Goal: Information Seeking & Learning: Learn about a topic

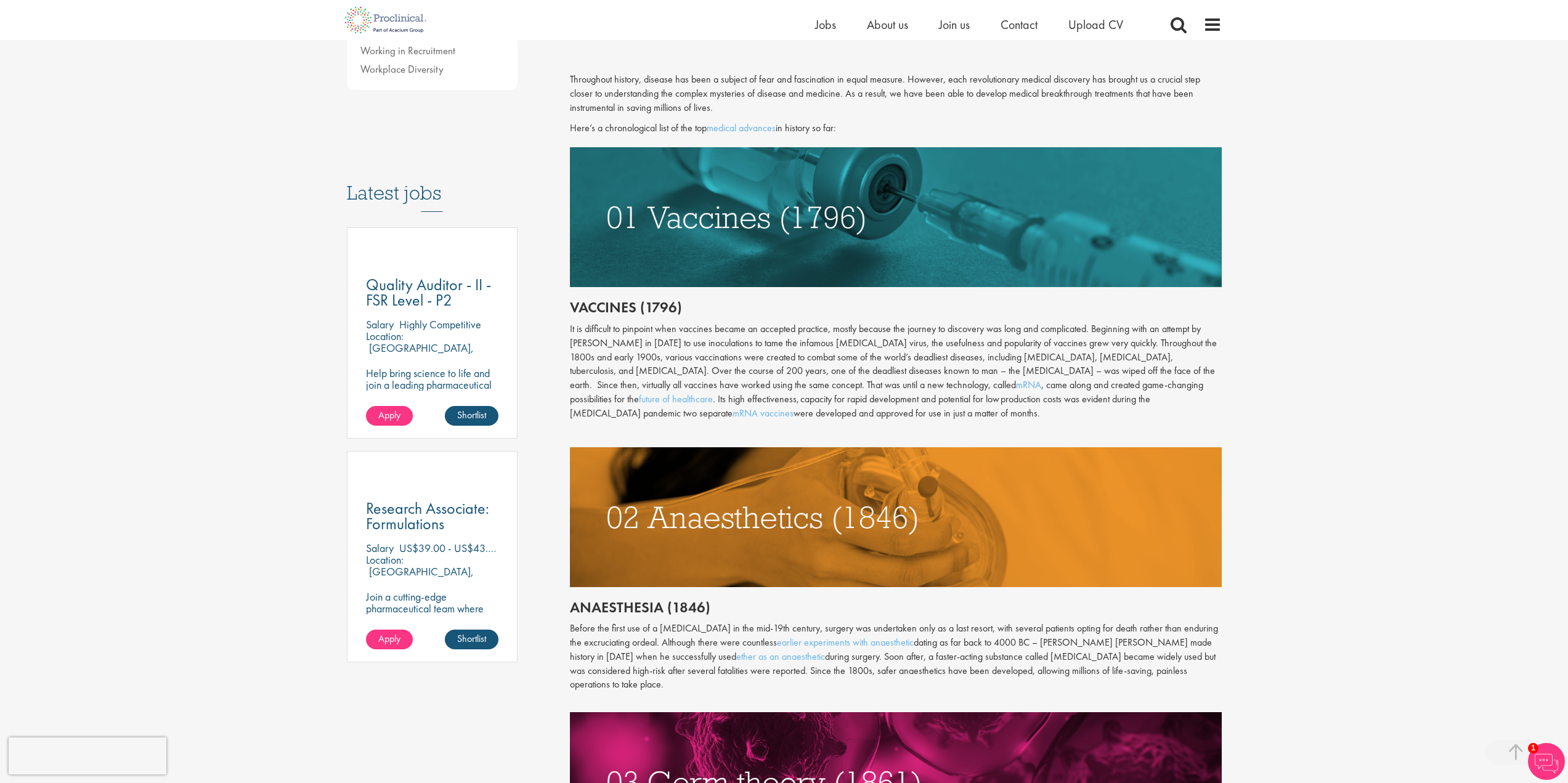
scroll to position [493, 0]
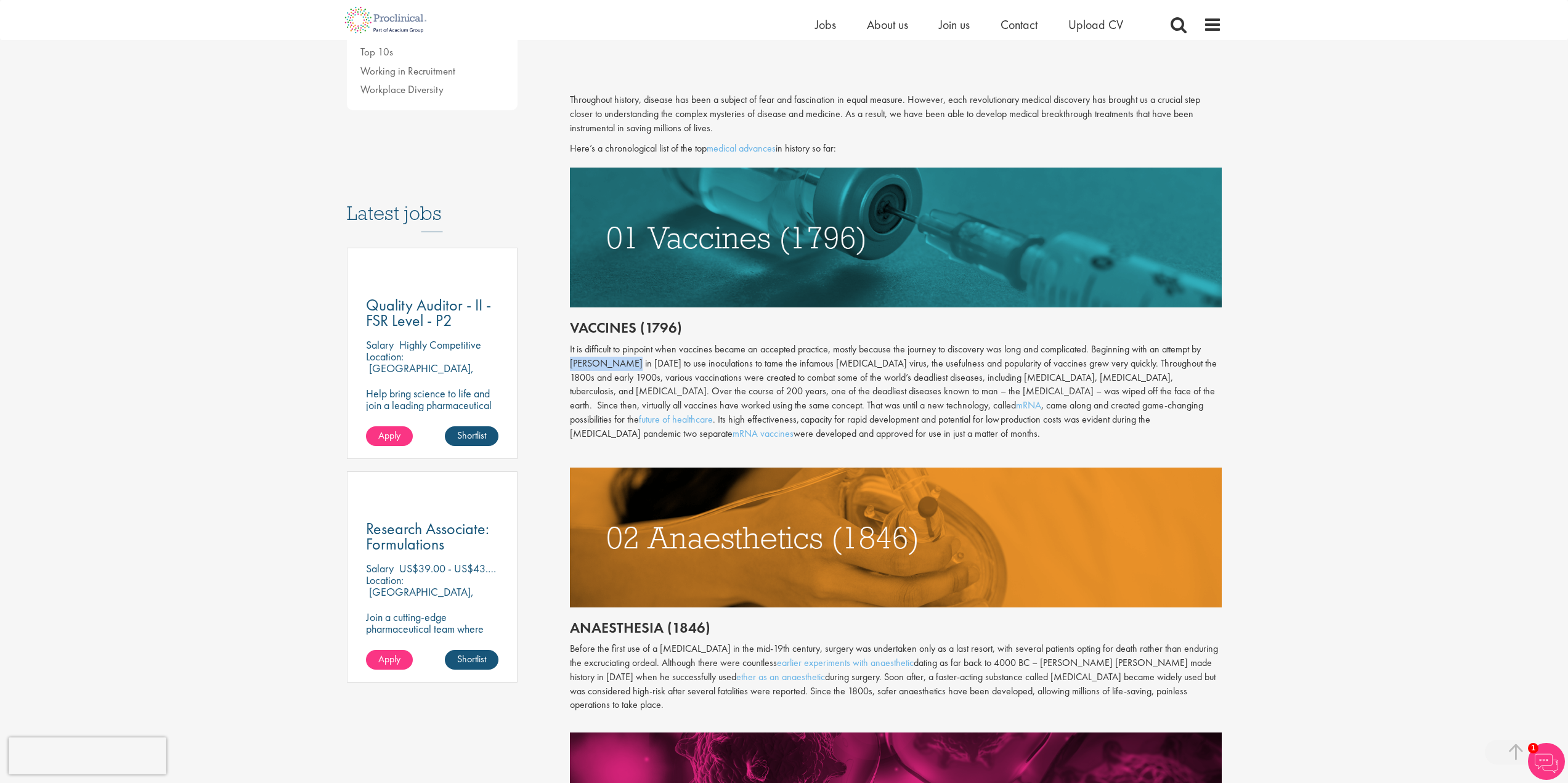
drag, startPoint x: 625, startPoint y: 362, endPoint x: 569, endPoint y: 361, distance: 56.0
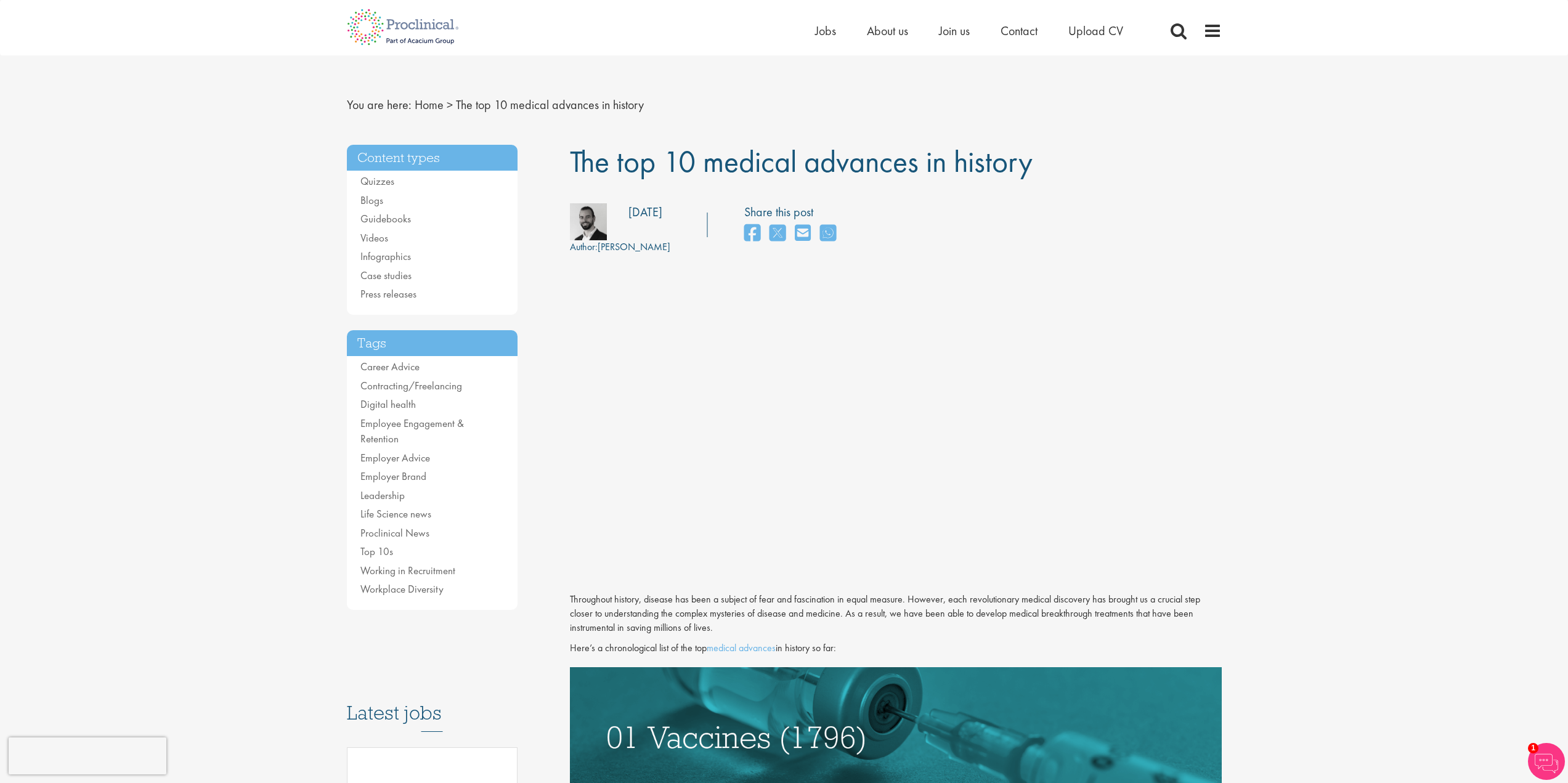
scroll to position [0, 0]
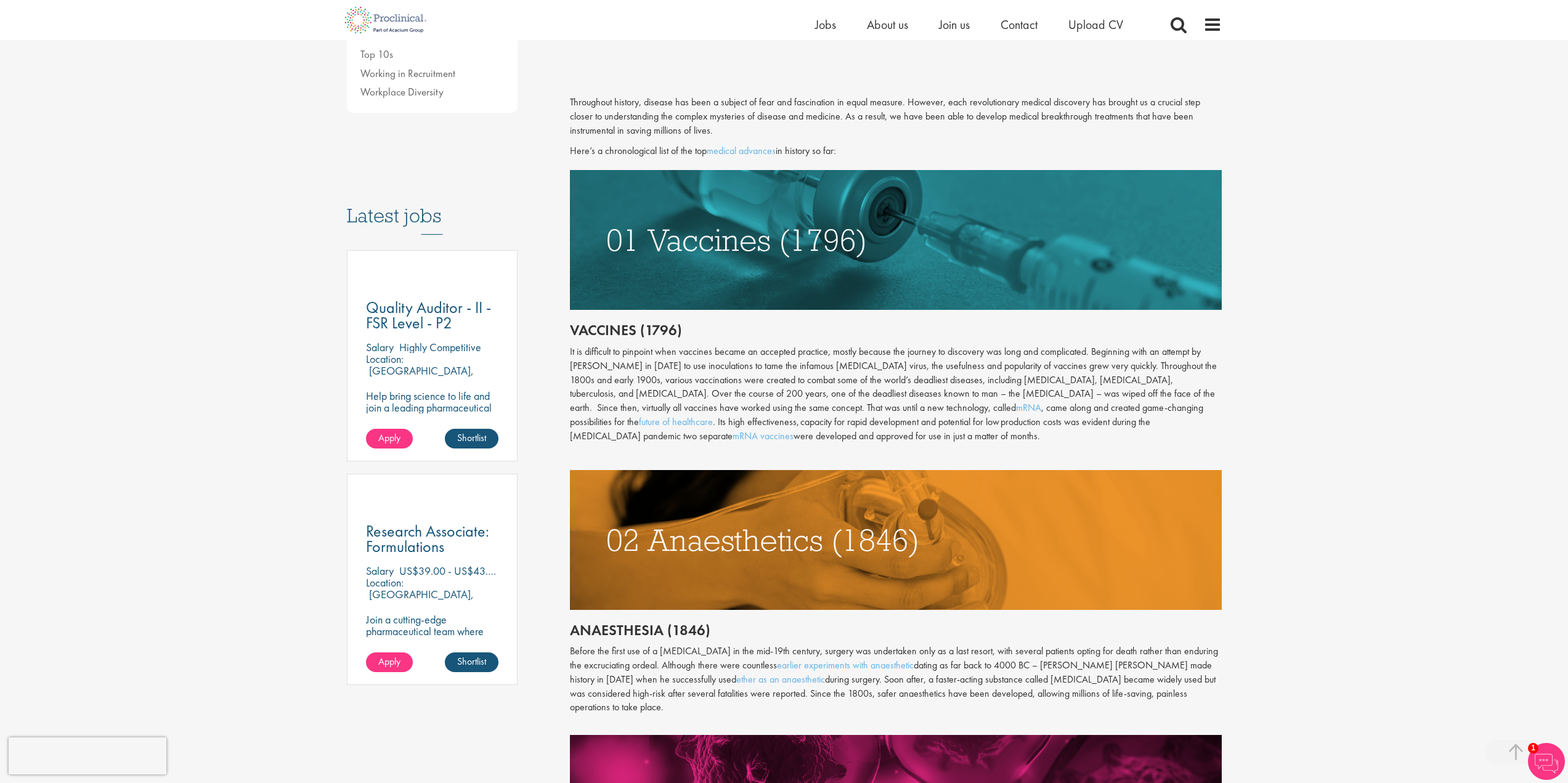
scroll to position [493, 0]
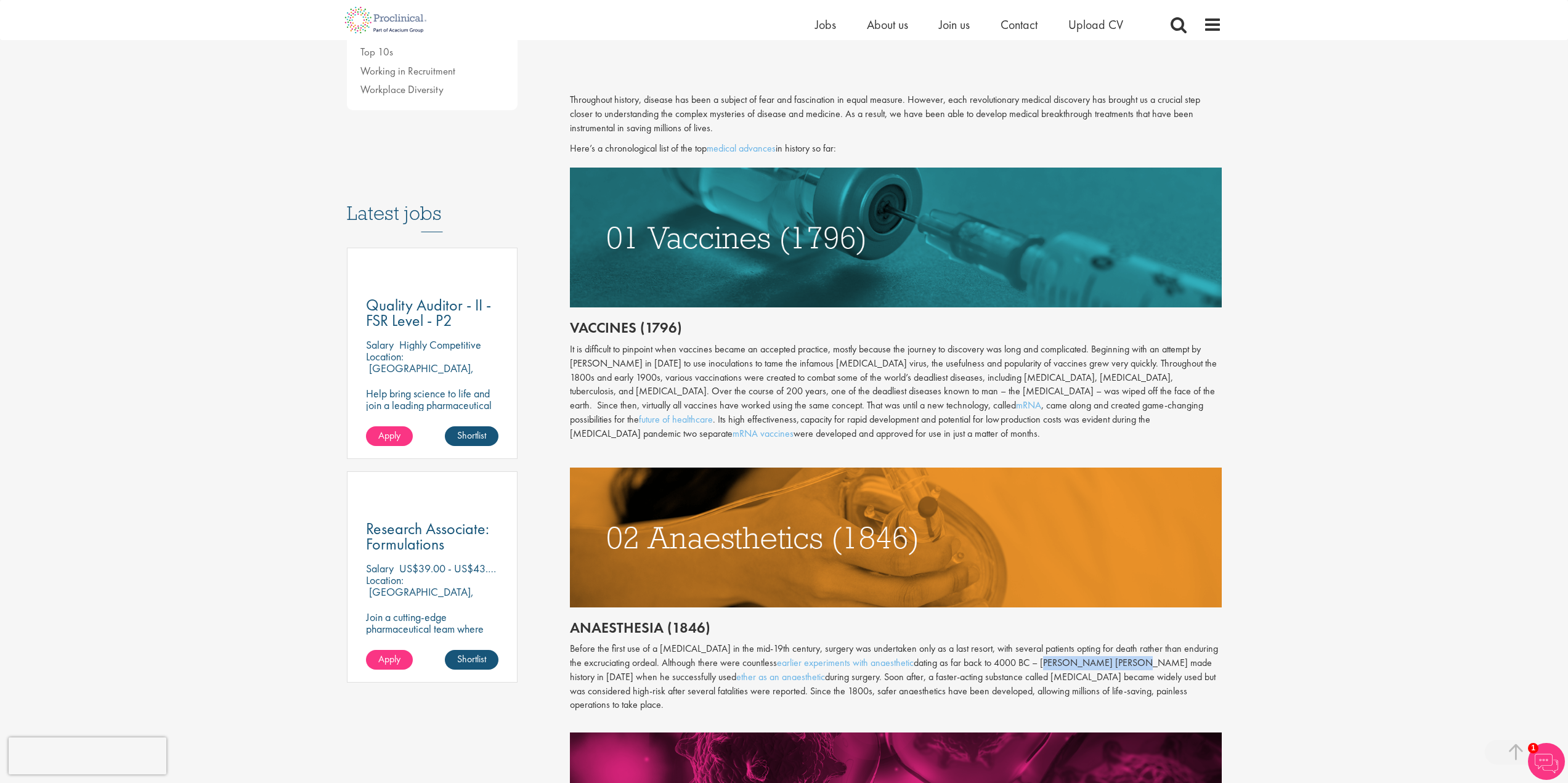
drag, startPoint x: 1043, startPoint y: 661, endPoint x: 1125, endPoint y: 657, distance: 82.1
click at [1125, 657] on p "Before the first use of a [MEDICAL_DATA] in the mid-19th century, surgery was u…" at bounding box center [895, 677] width 652 height 71
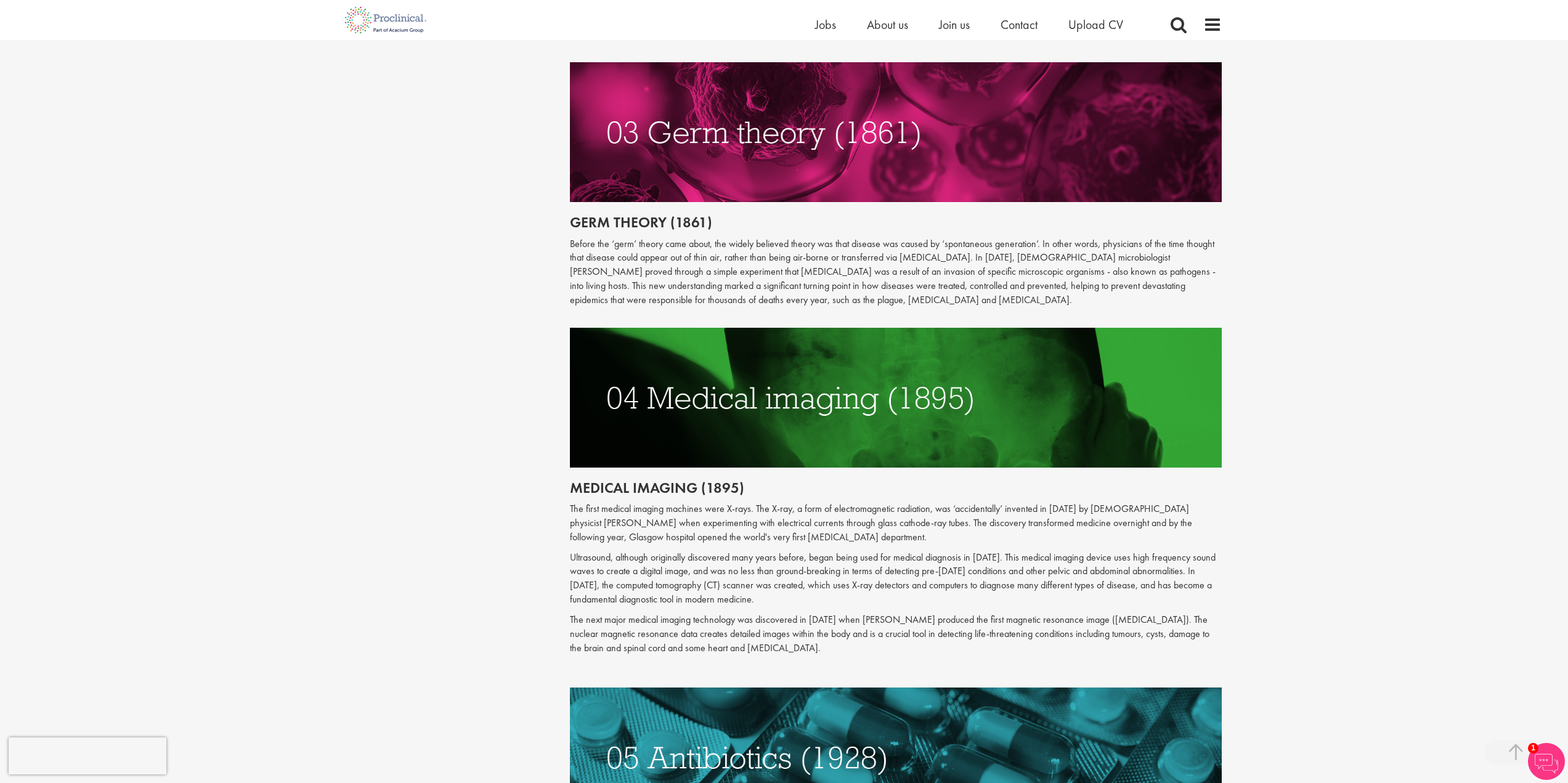
scroll to position [1170, 0]
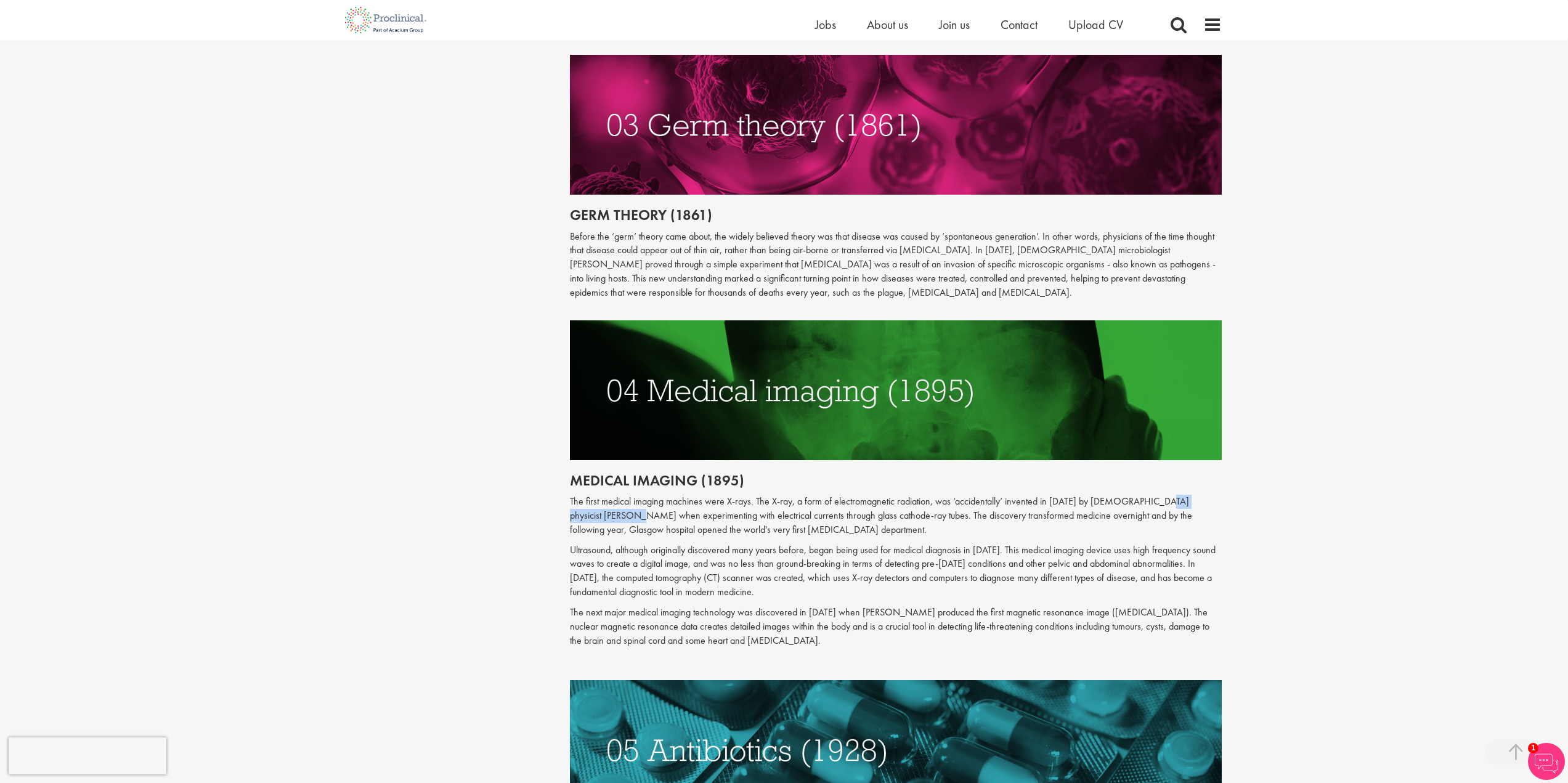
drag, startPoint x: 1153, startPoint y: 485, endPoint x: 633, endPoint y: 502, distance: 520.3
click at [633, 502] on p "The first medical imaging machines were X-rays. The X-ray, a form of electromag…" at bounding box center [895, 516] width 652 height 42
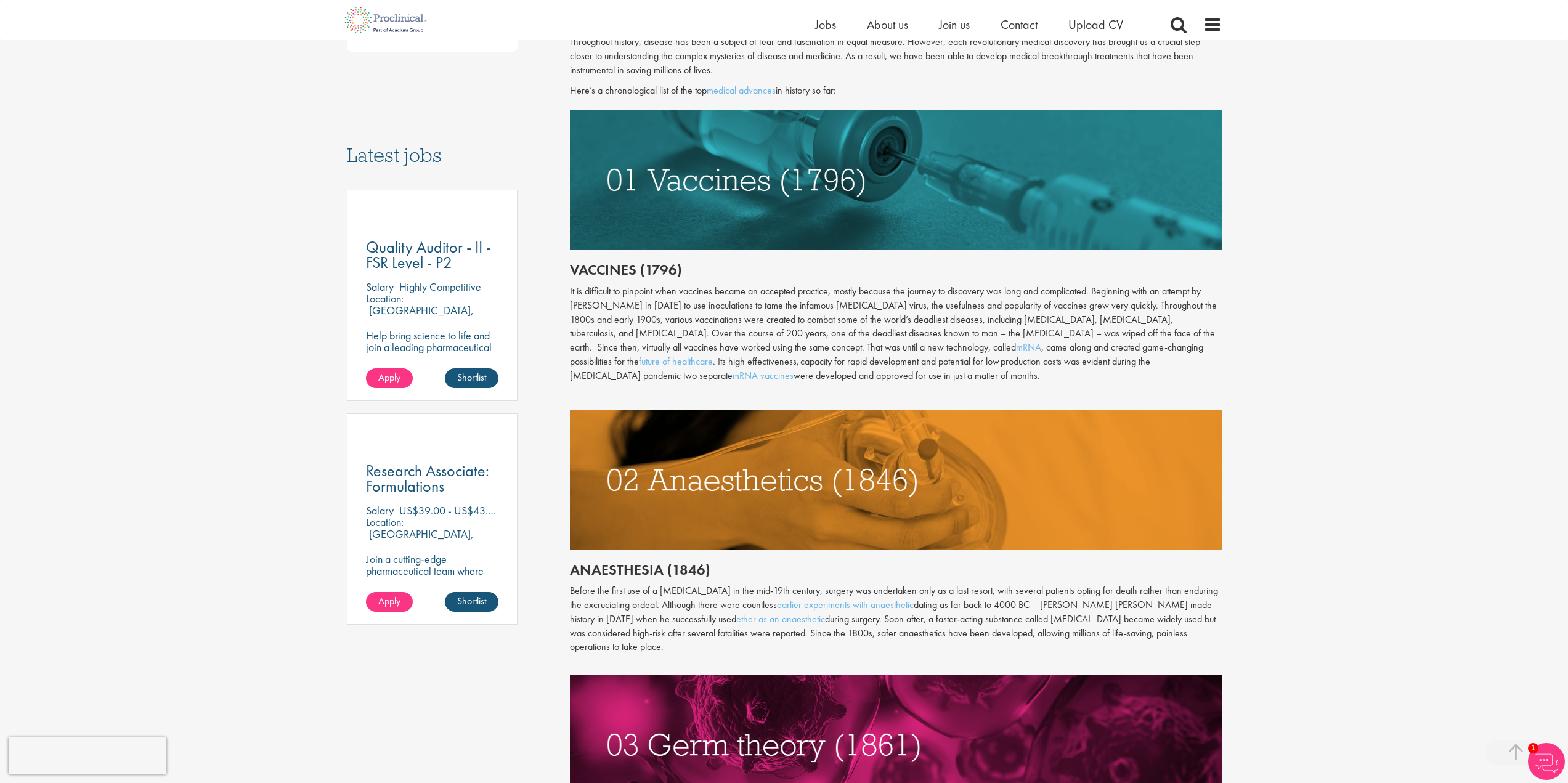
scroll to position [677, 0]
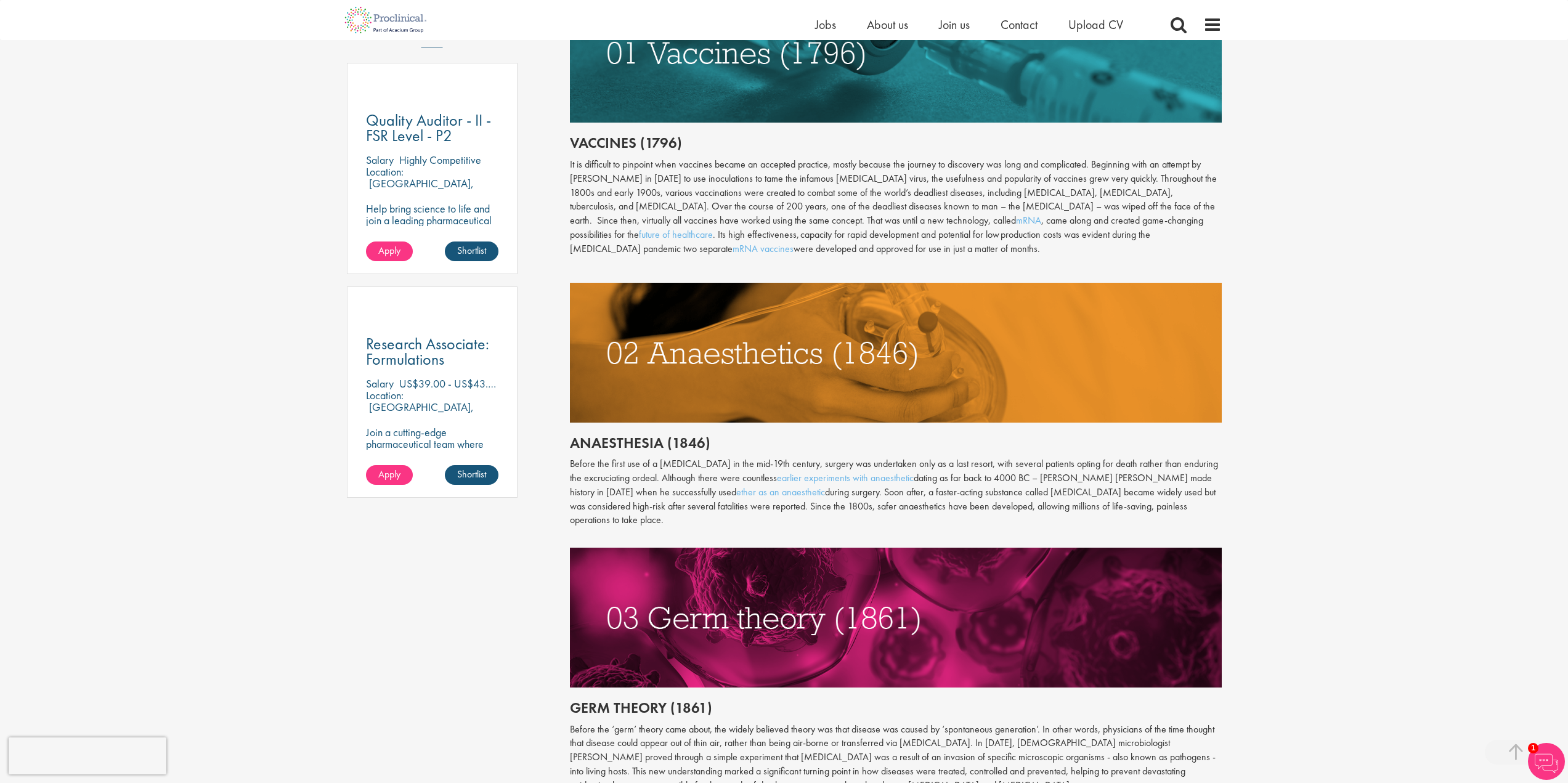
click at [784, 269] on p at bounding box center [895, 270] width 652 height 14
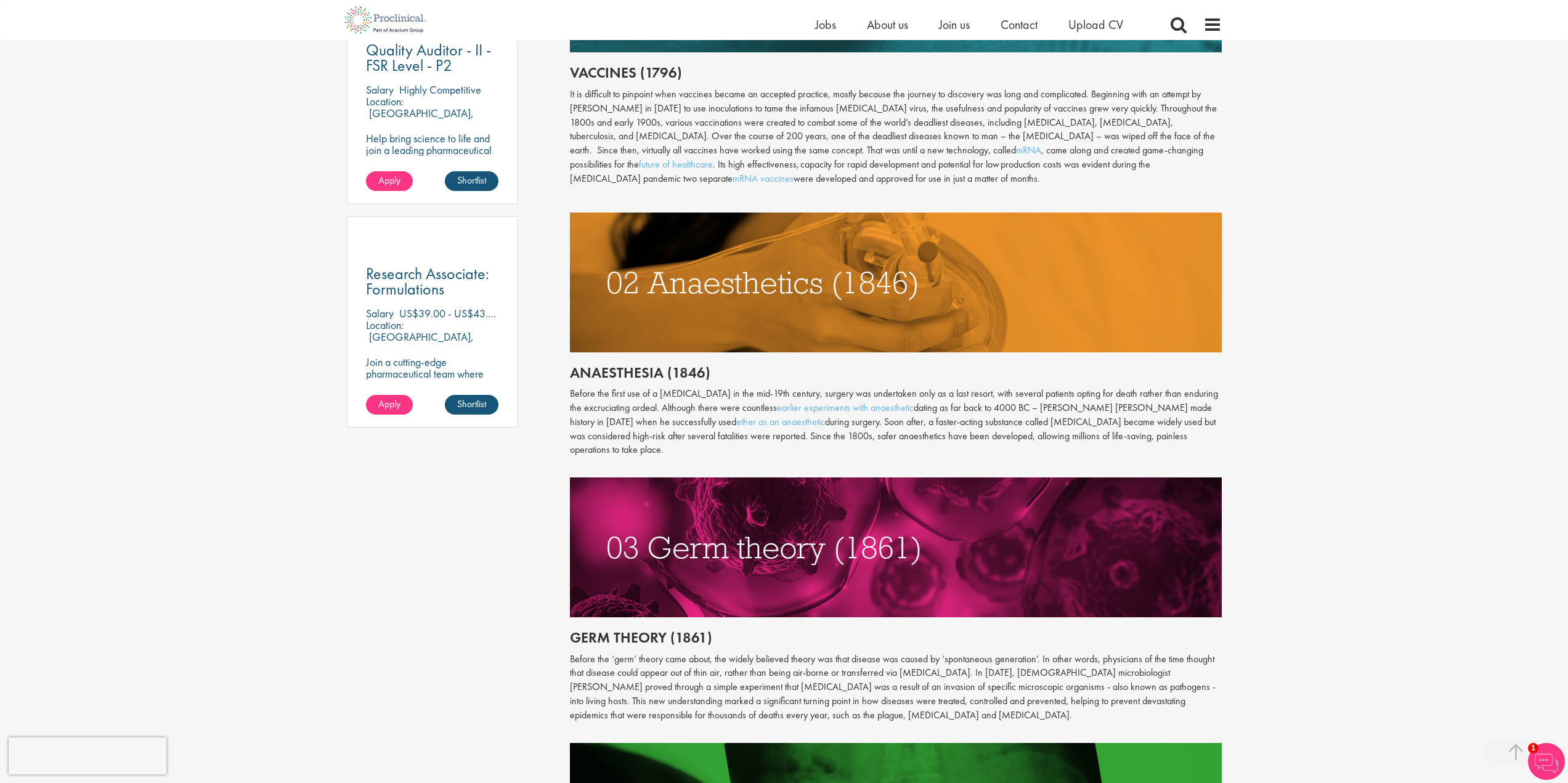
scroll to position [739, 0]
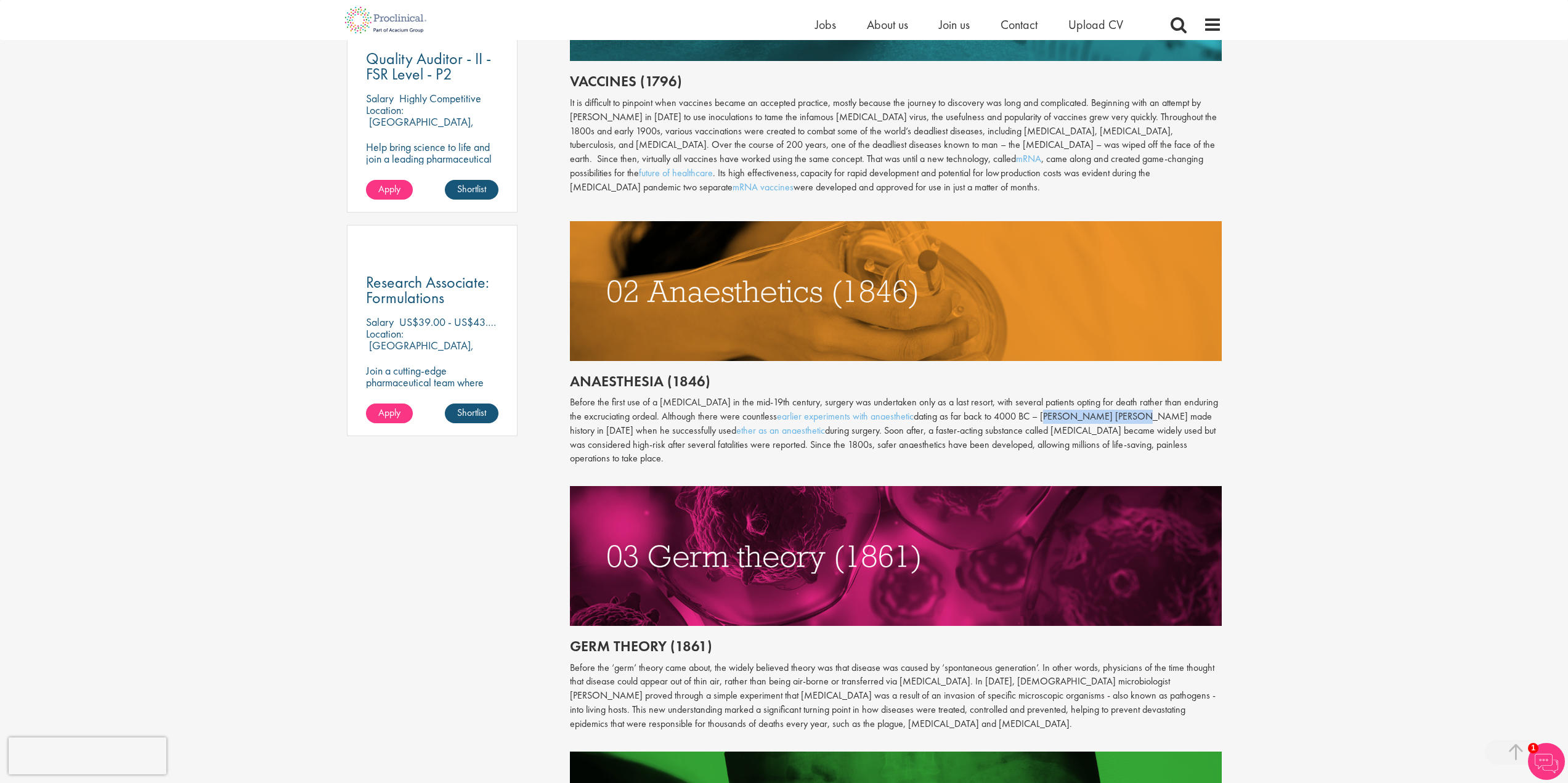
drag, startPoint x: 1043, startPoint y: 416, endPoint x: 1124, endPoint y: 416, distance: 81.0
click at [1124, 416] on p "Before the first use of a [MEDICAL_DATA] in the mid-19th century, surgery was u…" at bounding box center [895, 431] width 652 height 71
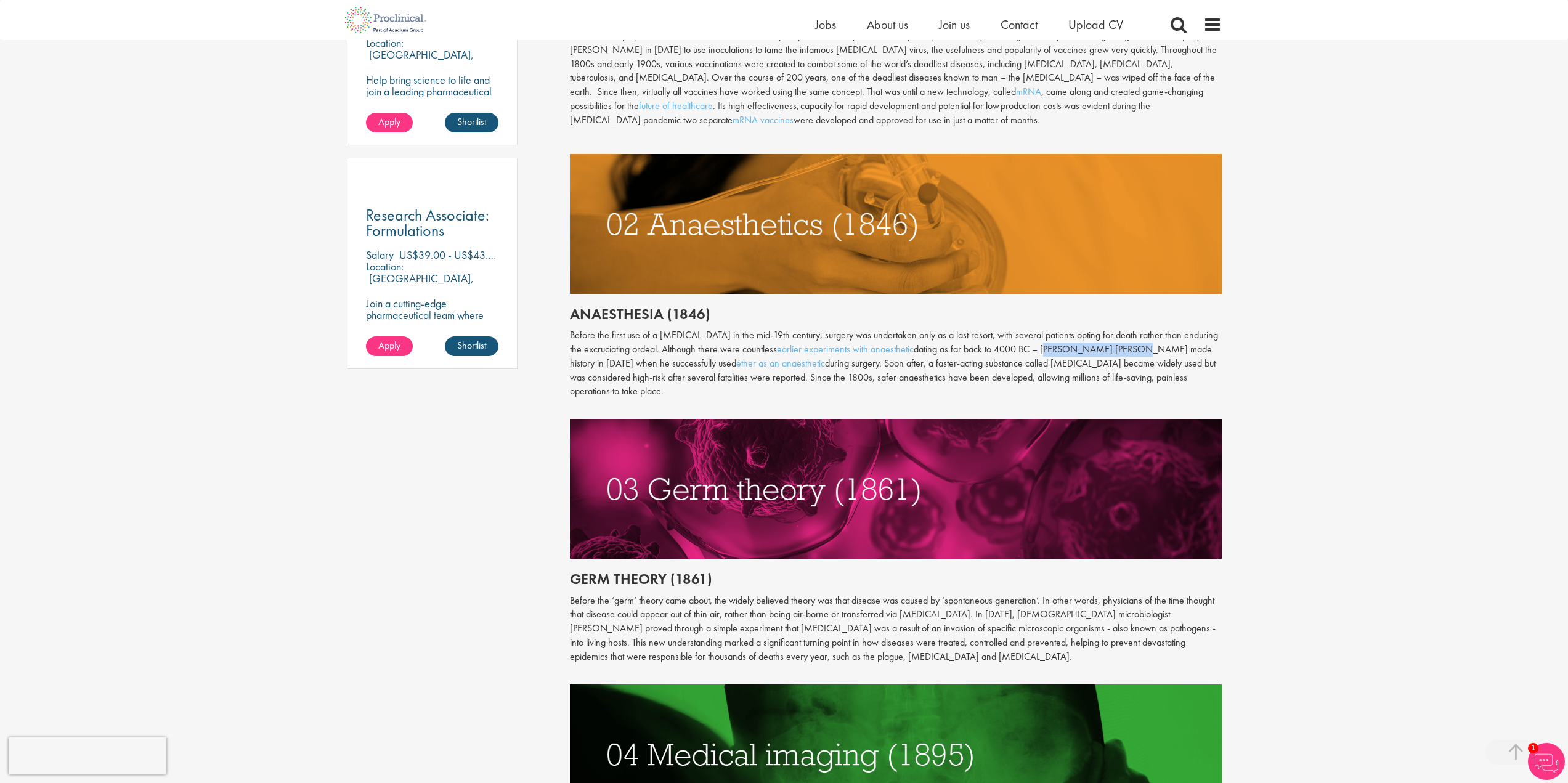
scroll to position [801, 0]
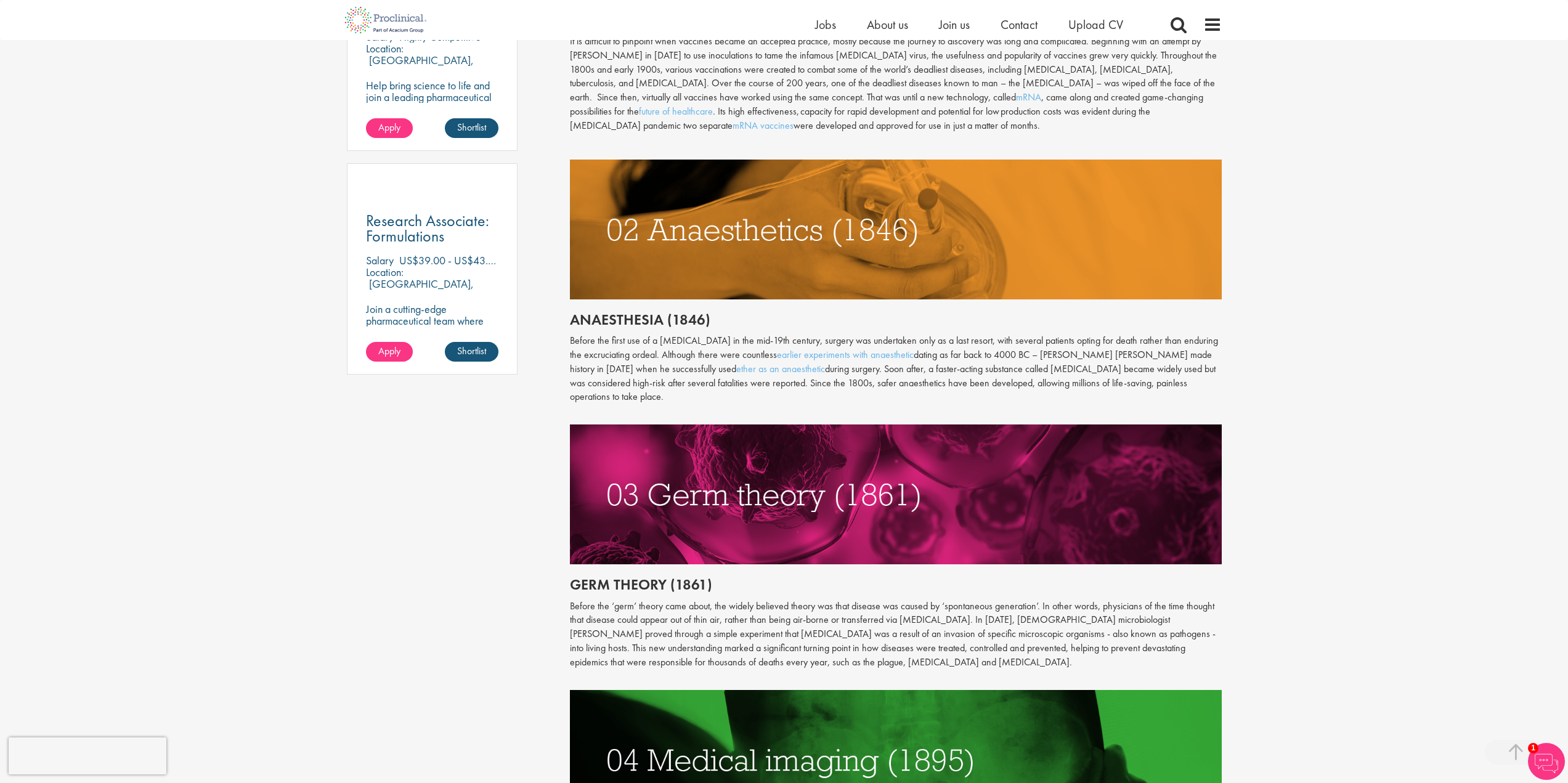
click at [927, 383] on p "Before the first use of a [MEDICAL_DATA] in the mid-19th century, surgery was u…" at bounding box center [895, 369] width 652 height 71
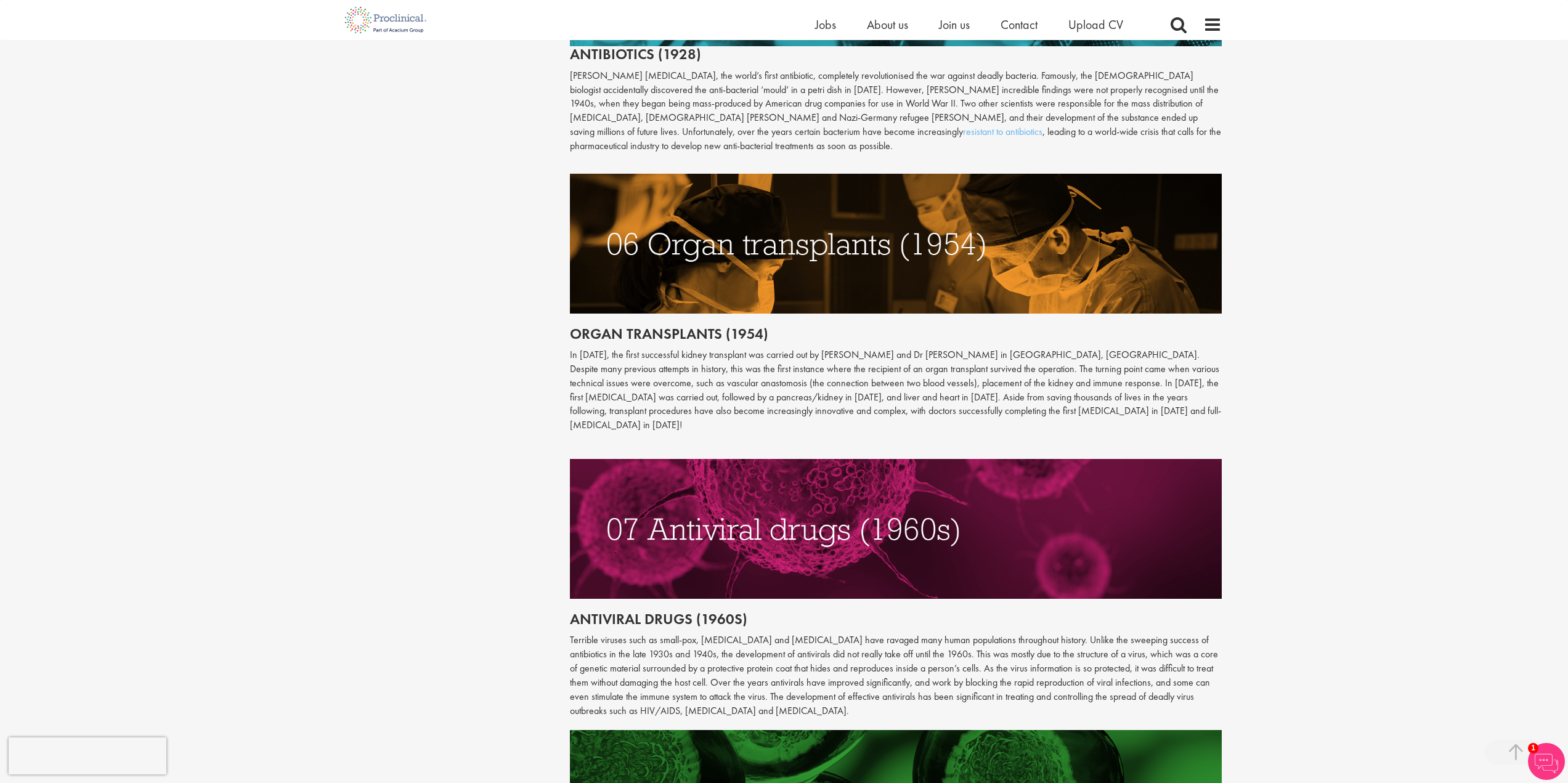
scroll to position [1848, 0]
